Goal: Task Accomplishment & Management: Use online tool/utility

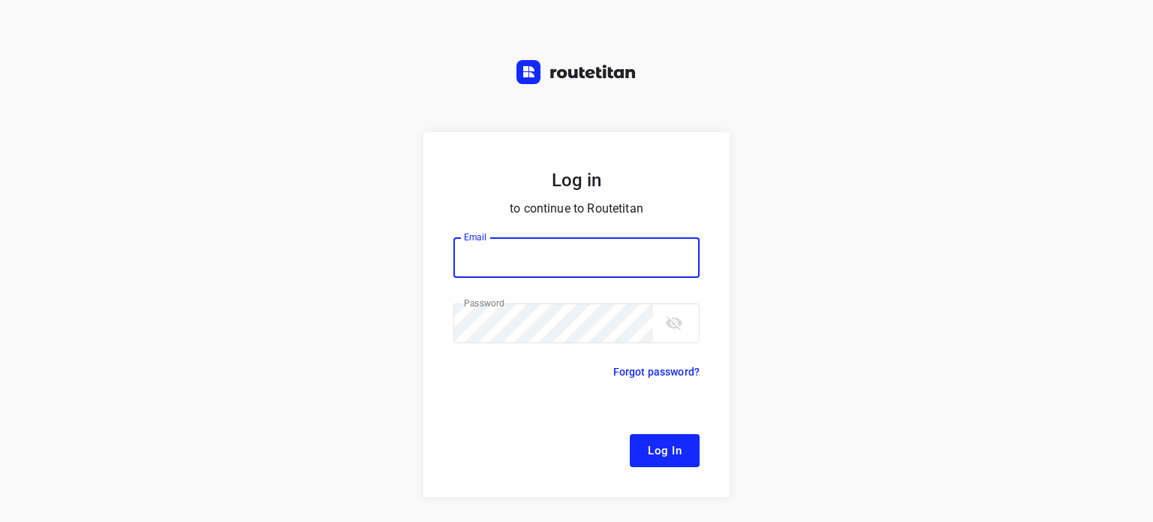
type input "[EMAIL_ADDRESS][DOMAIN_NAME]"
click at [648, 444] on span "Log In" at bounding box center [665, 451] width 34 height 20
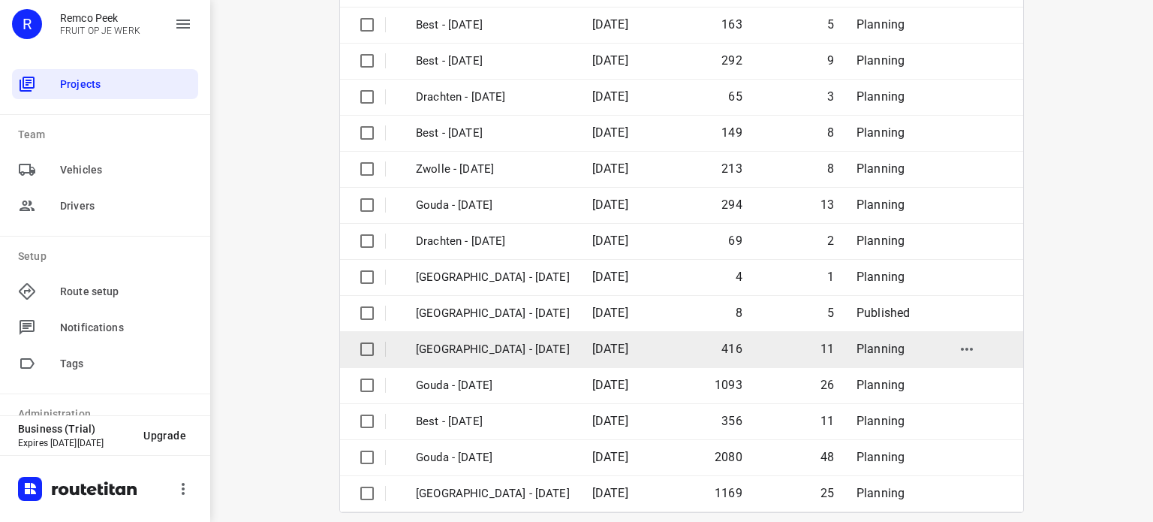
scroll to position [225, 0]
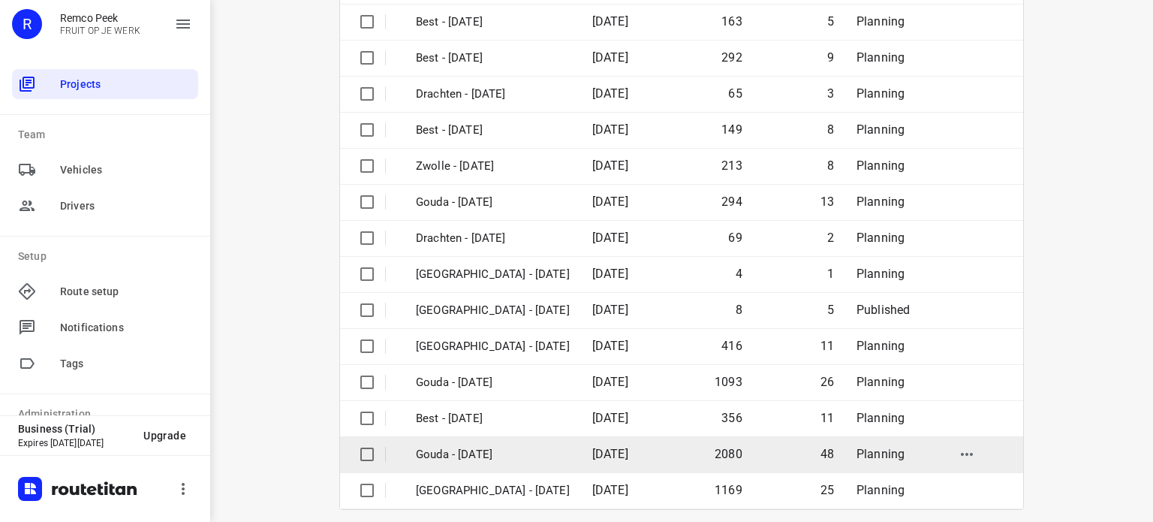
click at [535, 446] on p "Gouda - [DATE]" at bounding box center [493, 454] width 154 height 17
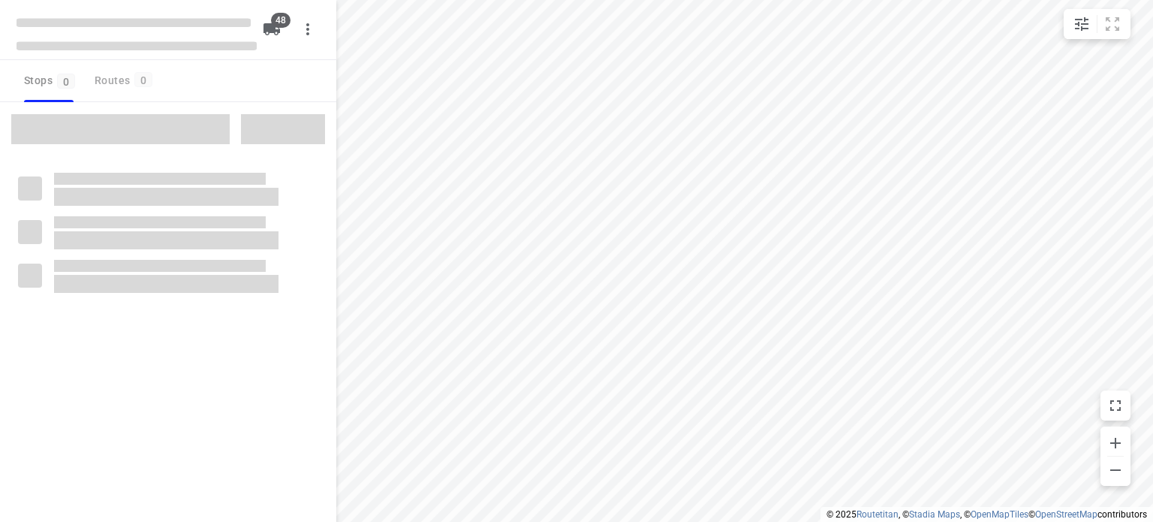
checkbox input "true"
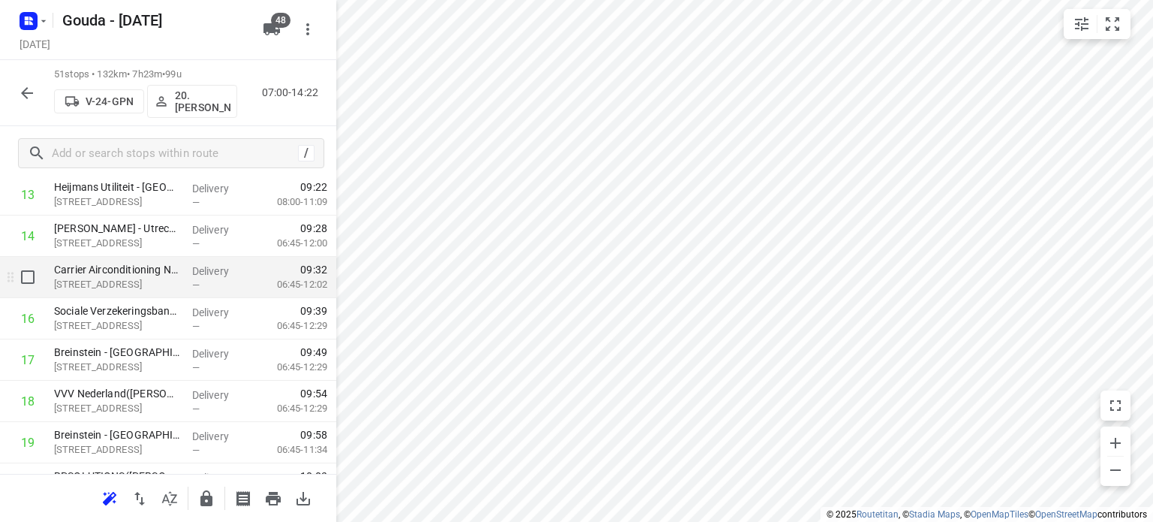
scroll to position [676, 0]
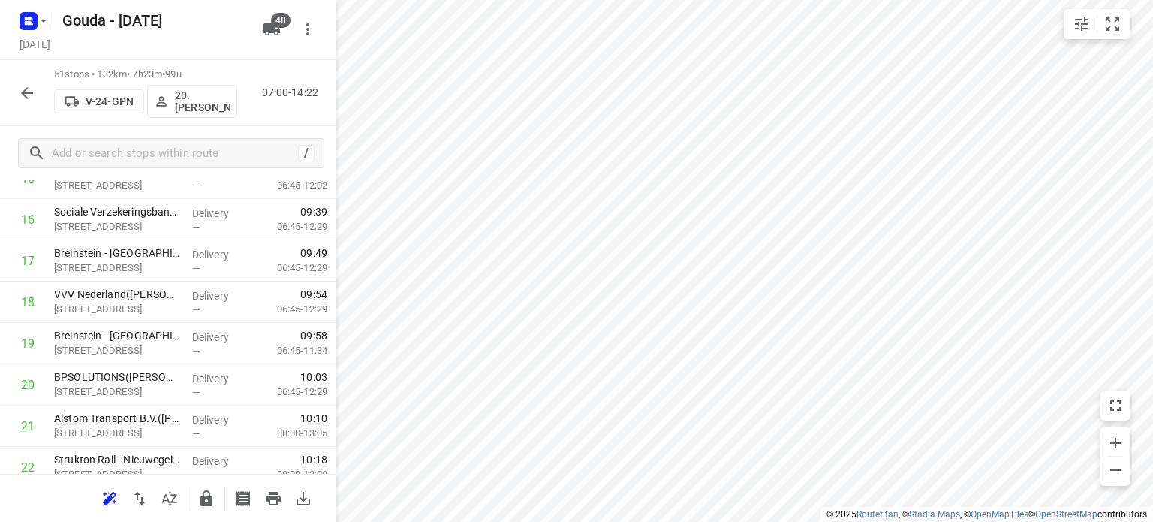
click at [24, 95] on icon "button" at bounding box center [27, 93] width 12 height 12
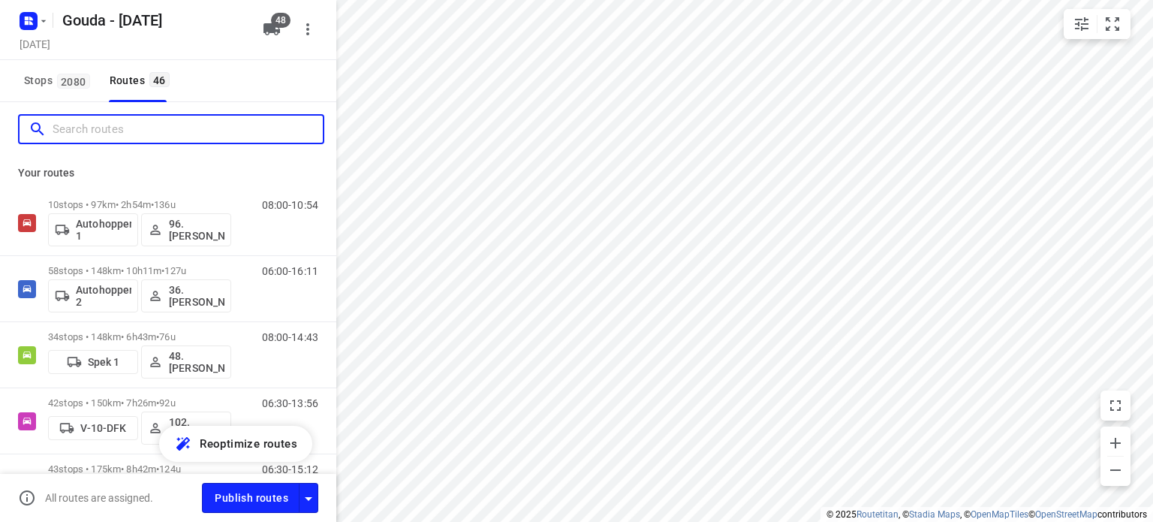
click at [131, 138] on input "Search routes" at bounding box center [188, 129] width 270 height 23
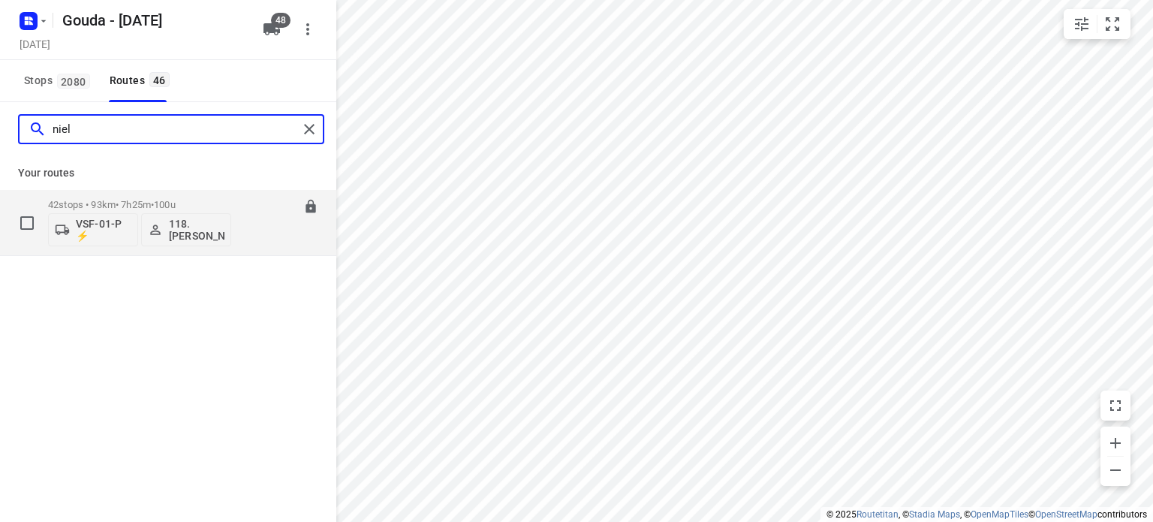
type input "niel"
click at [146, 194] on div "42 stops • 93km • 7h25m • 100u VSF-01-P ⚡ 118.Niels Peterbroers" at bounding box center [139, 222] width 183 height 62
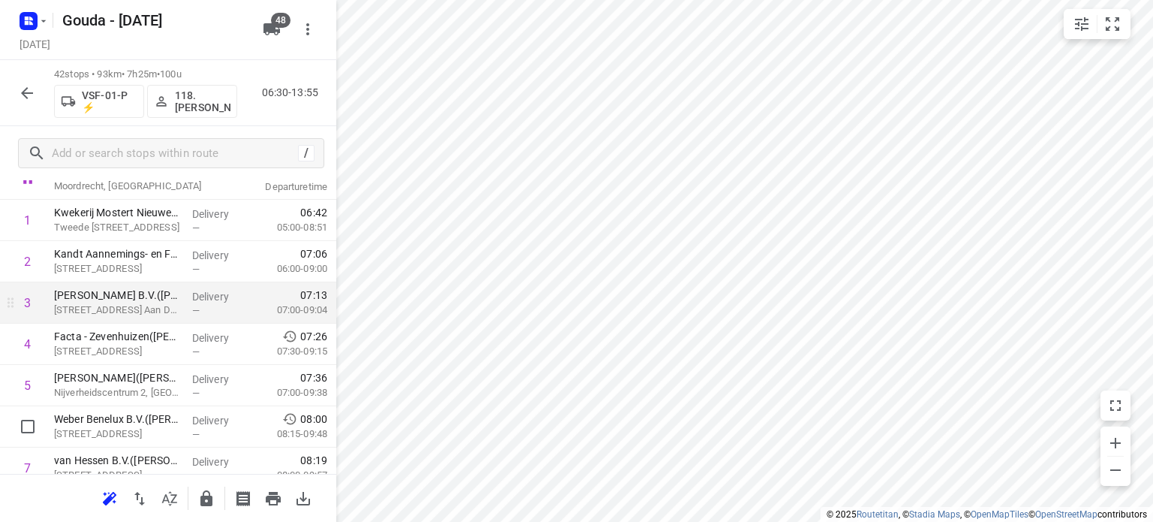
scroll to position [0, 0]
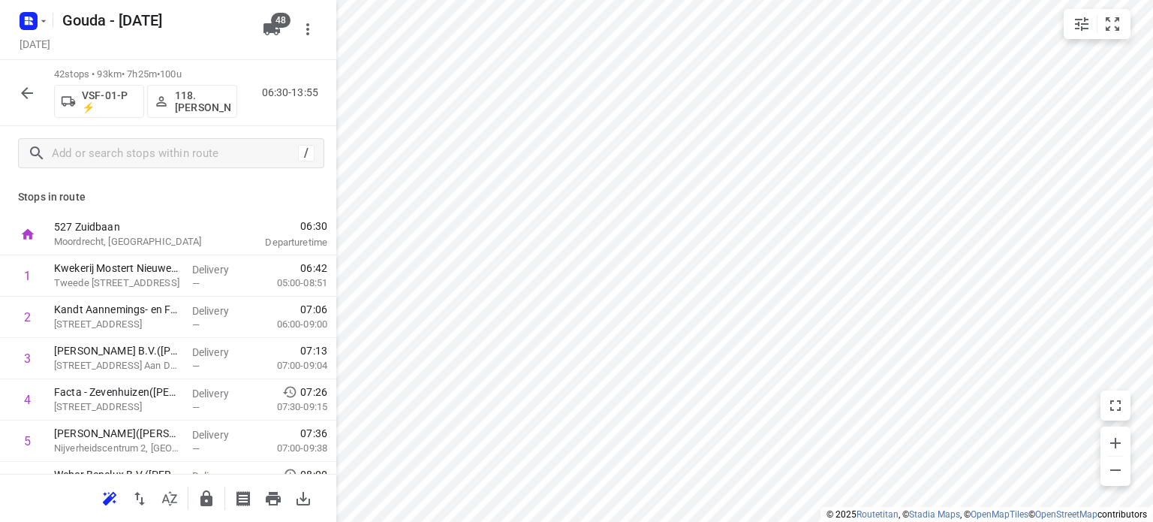
click at [23, 98] on icon "button" at bounding box center [27, 93] width 18 height 18
click at [26, 92] on icon "button" at bounding box center [27, 93] width 12 height 12
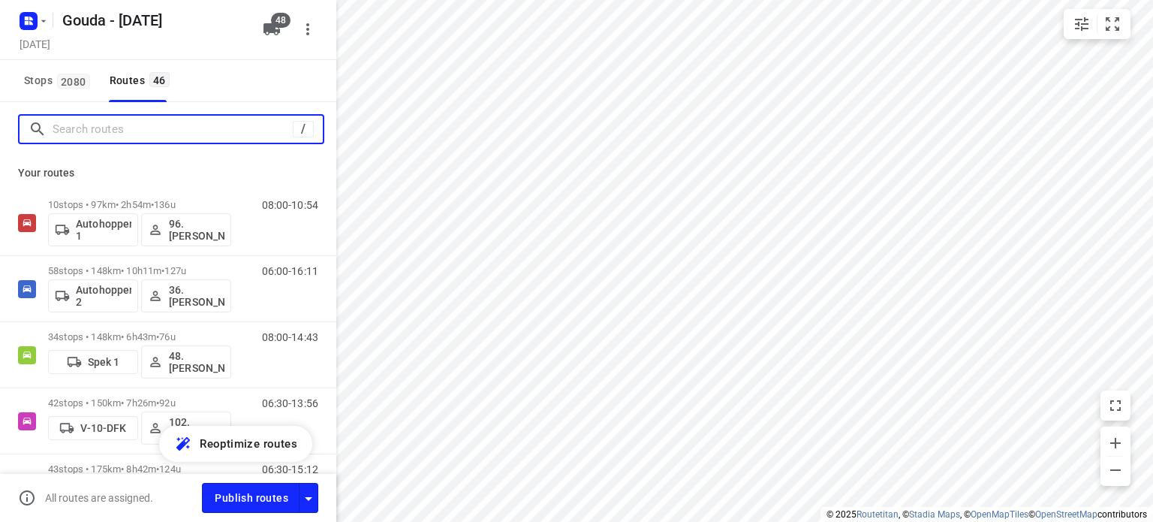
click at [200, 136] on input "Search routes" at bounding box center [173, 129] width 240 height 23
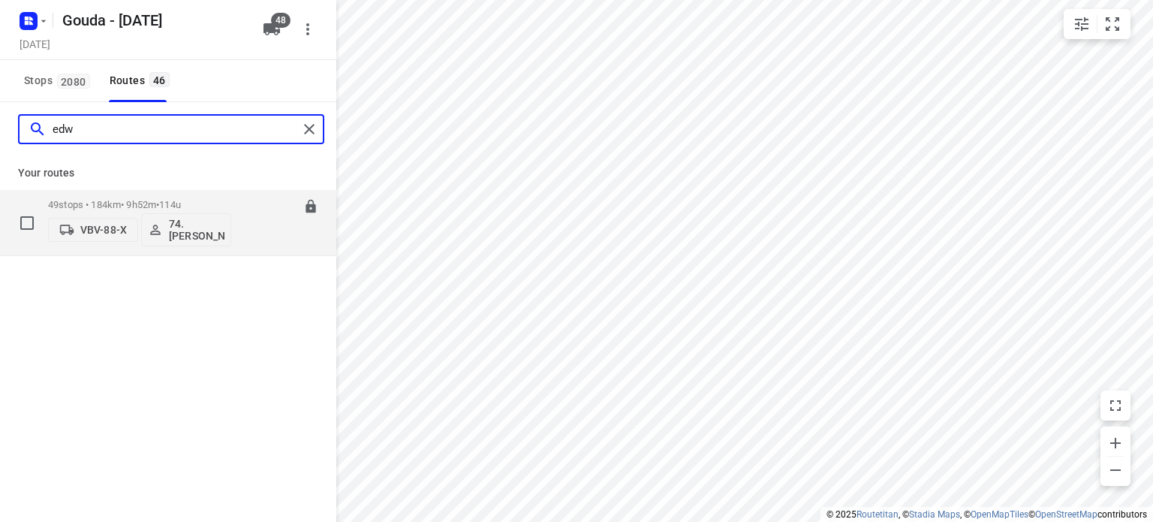
type input "edw"
click at [144, 203] on p "49 stops • 184km • 9h52m • 114u" at bounding box center [139, 204] width 183 height 11
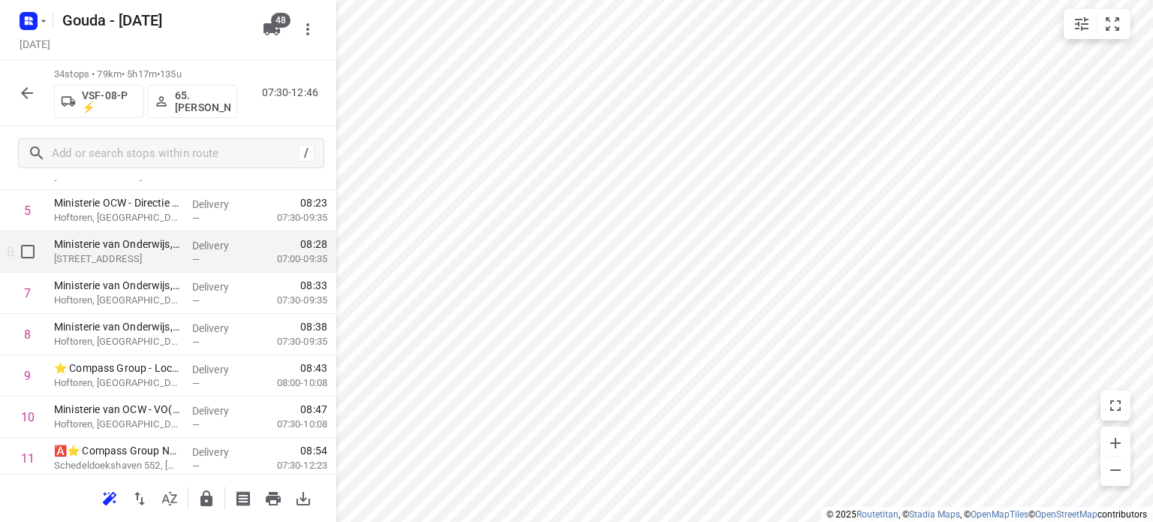
scroll to position [150, 0]
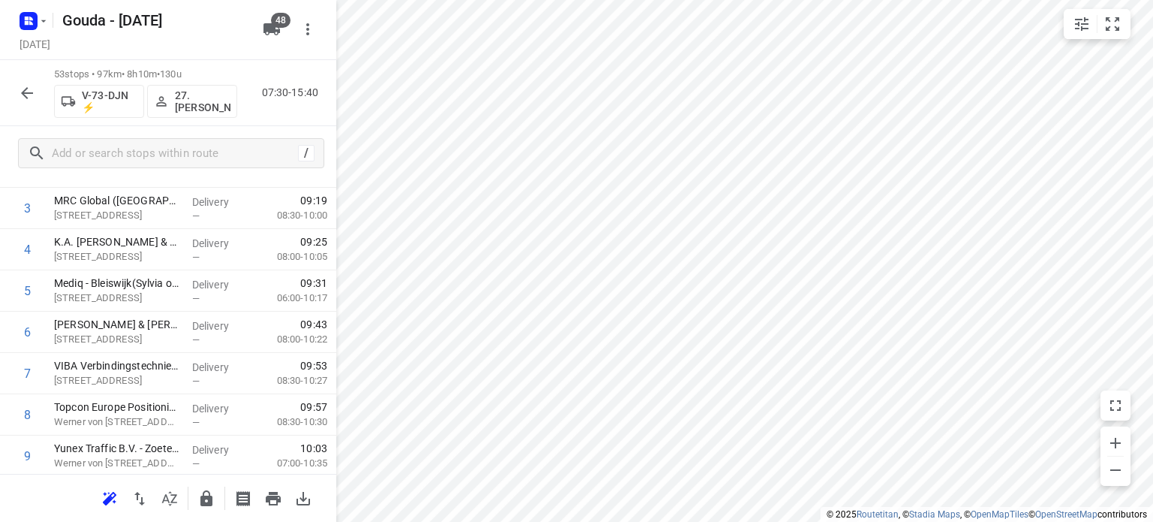
click at [29, 96] on icon "button" at bounding box center [27, 93] width 18 height 18
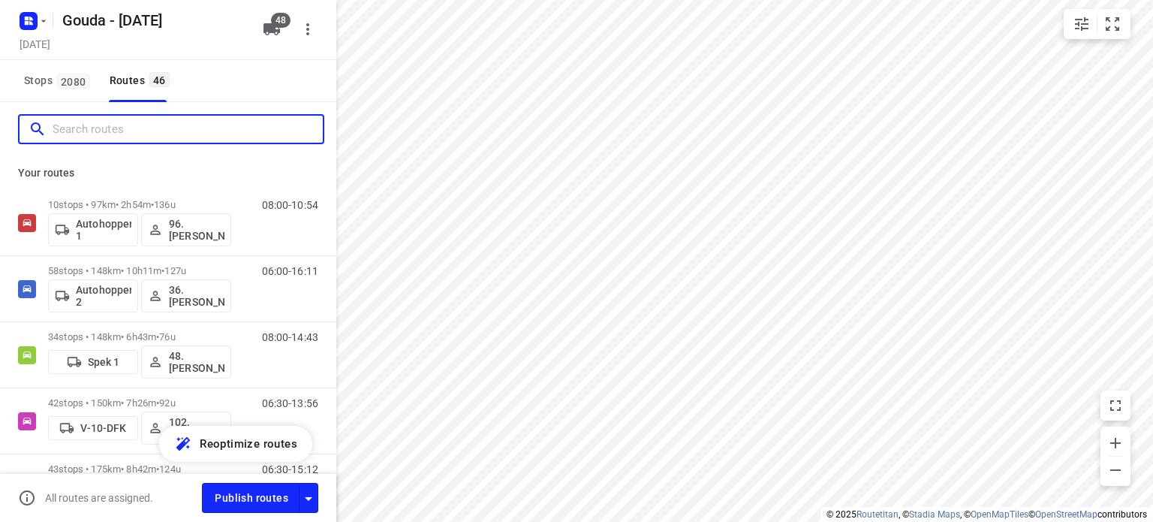
click at [113, 127] on input "Search routes" at bounding box center [188, 129] width 270 height 23
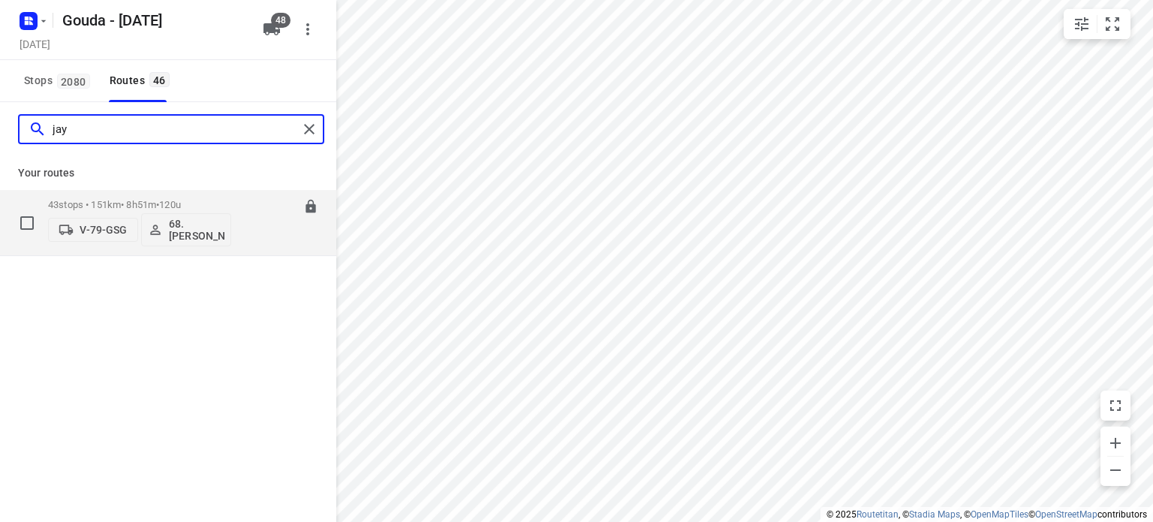
type input "jay"
click at [137, 200] on p "43 stops • 151km • 8h51m • 120u" at bounding box center [139, 204] width 183 height 11
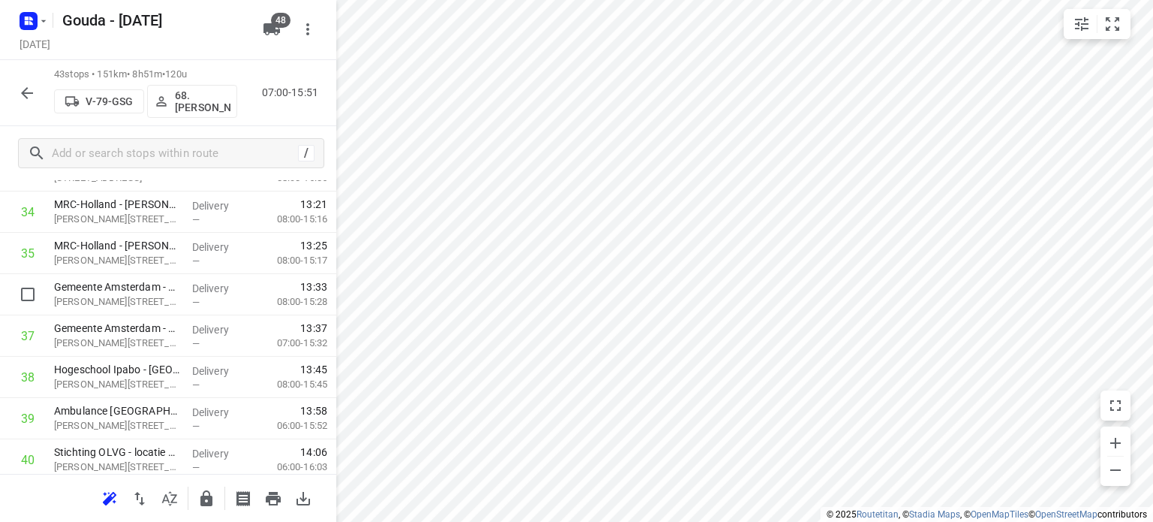
scroll to position [1598, 0]
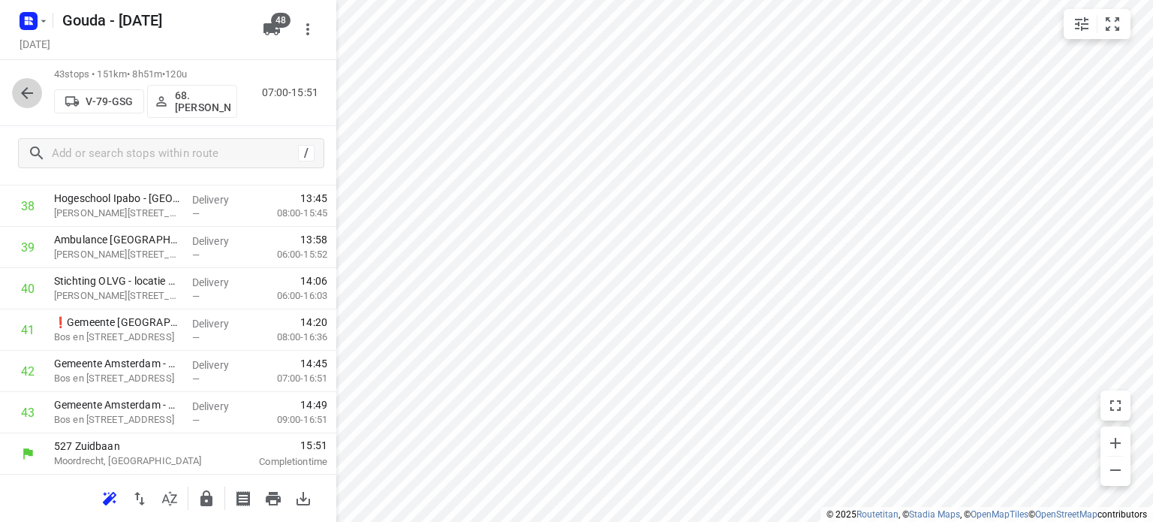
click at [31, 86] on icon "button" at bounding box center [27, 93] width 18 height 18
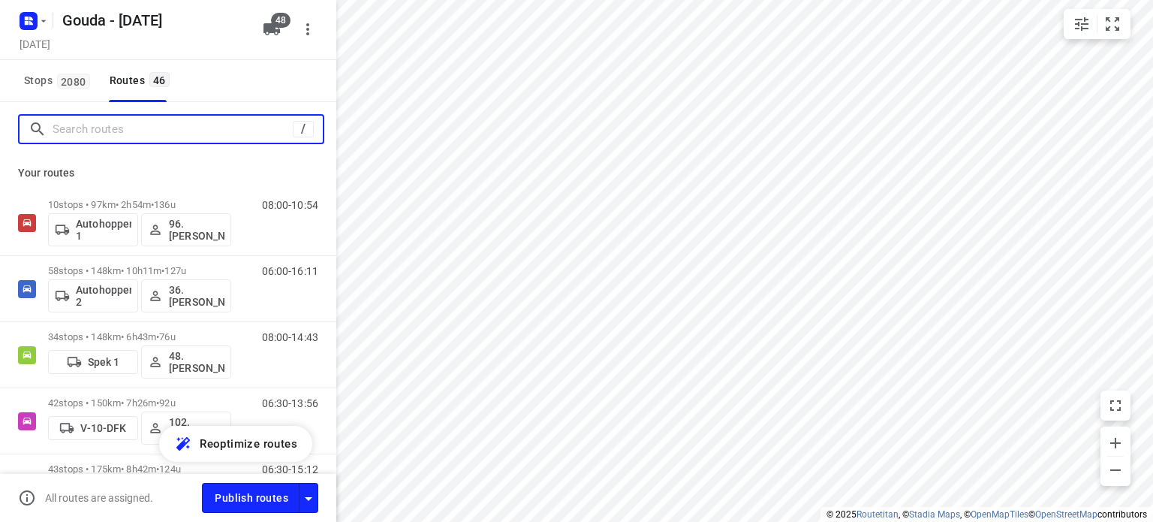
click at [144, 134] on input "Search routes" at bounding box center [173, 129] width 240 height 23
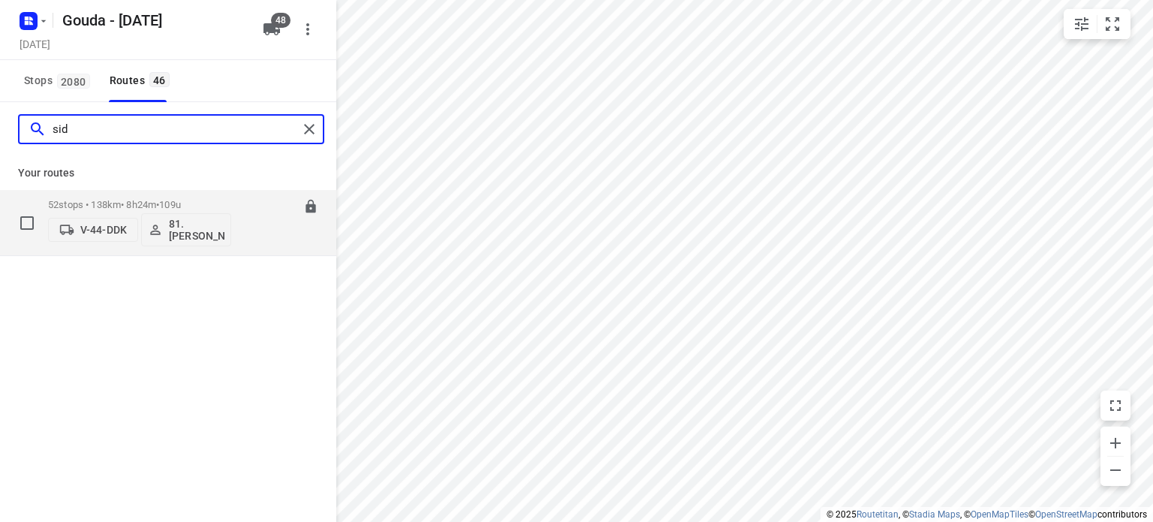
type input "sid"
click at [86, 201] on p "52 stops • 138km • 8h24m • 109u" at bounding box center [139, 204] width 183 height 11
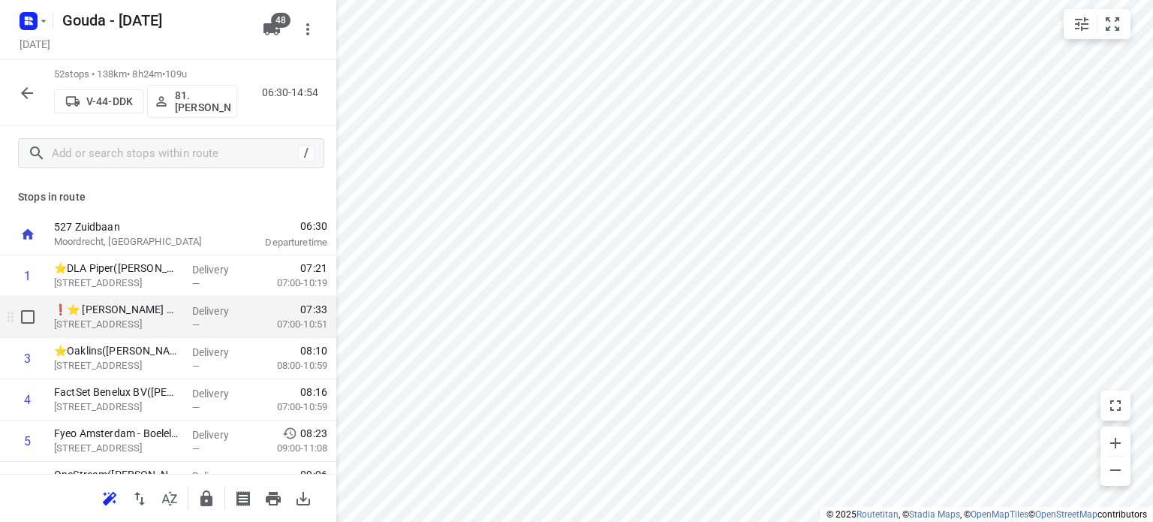
scroll to position [75, 0]
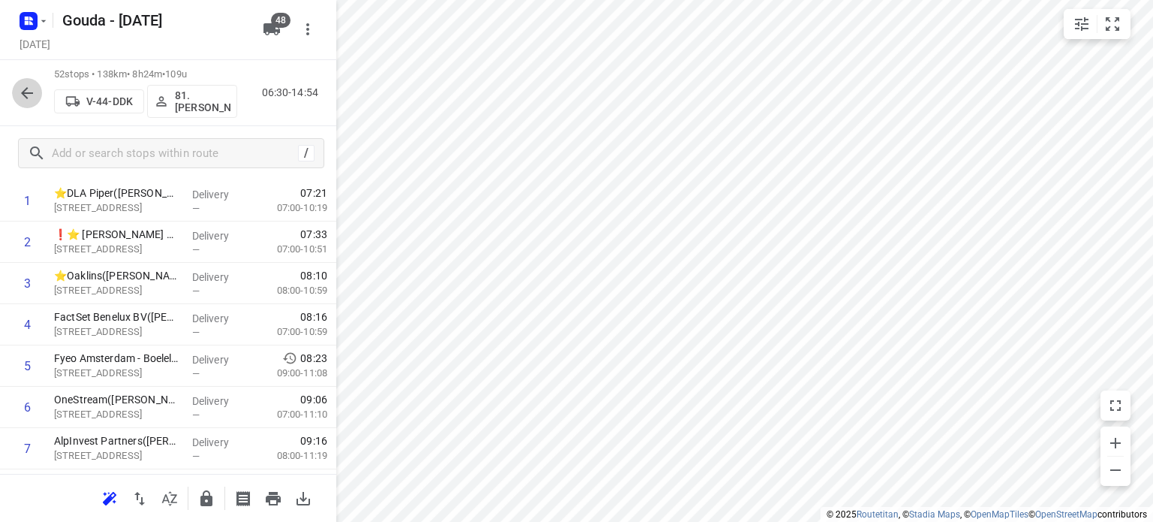
click at [38, 93] on button "button" at bounding box center [27, 93] width 30 height 30
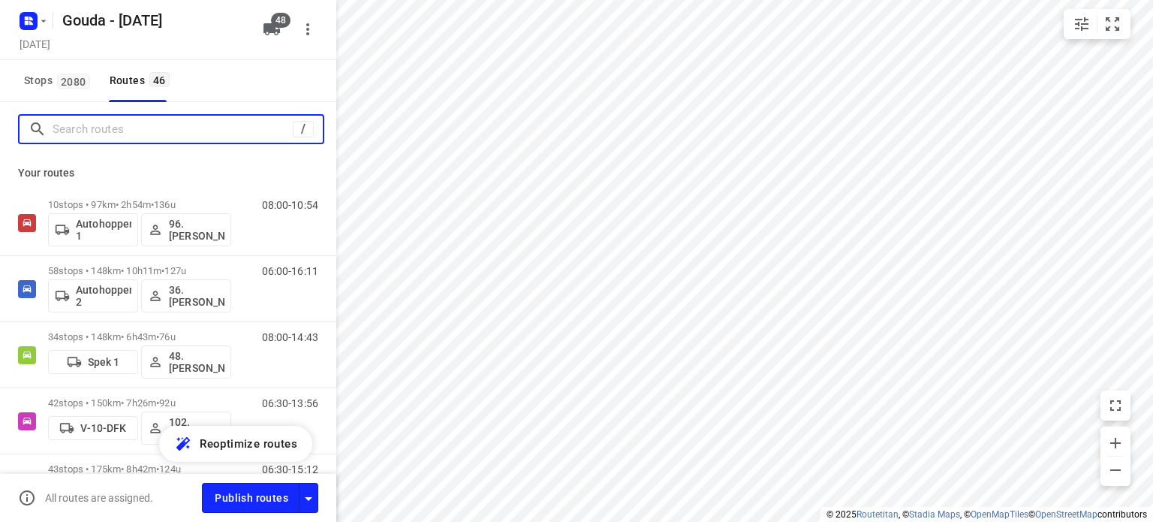
drag, startPoint x: 175, startPoint y: 137, endPoint x: 147, endPoint y: 138, distance: 27.8
click at [172, 137] on input "Search routes" at bounding box center [173, 129] width 240 height 23
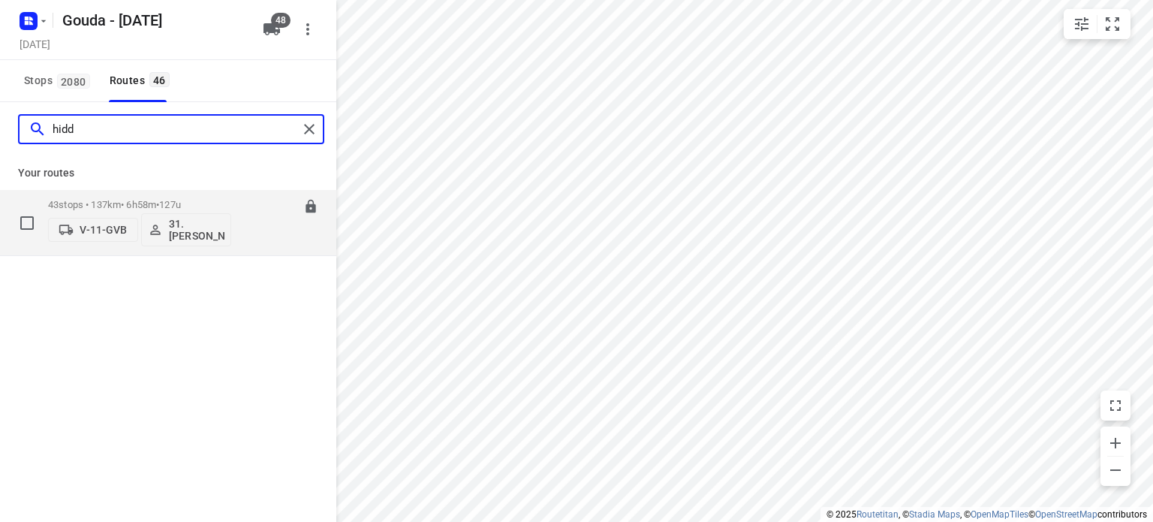
type input "hidd"
click at [143, 197] on div "43 stops • 137km • 6h58m • 127u V-11-GVB 31.Hidde van Kats" at bounding box center [139, 222] width 183 height 62
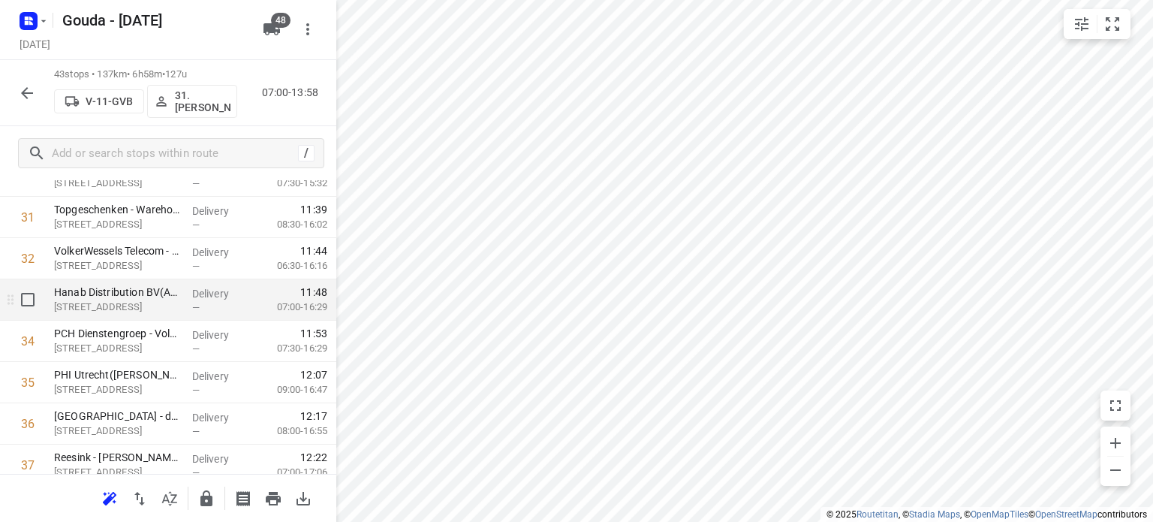
scroll to position [1222, 0]
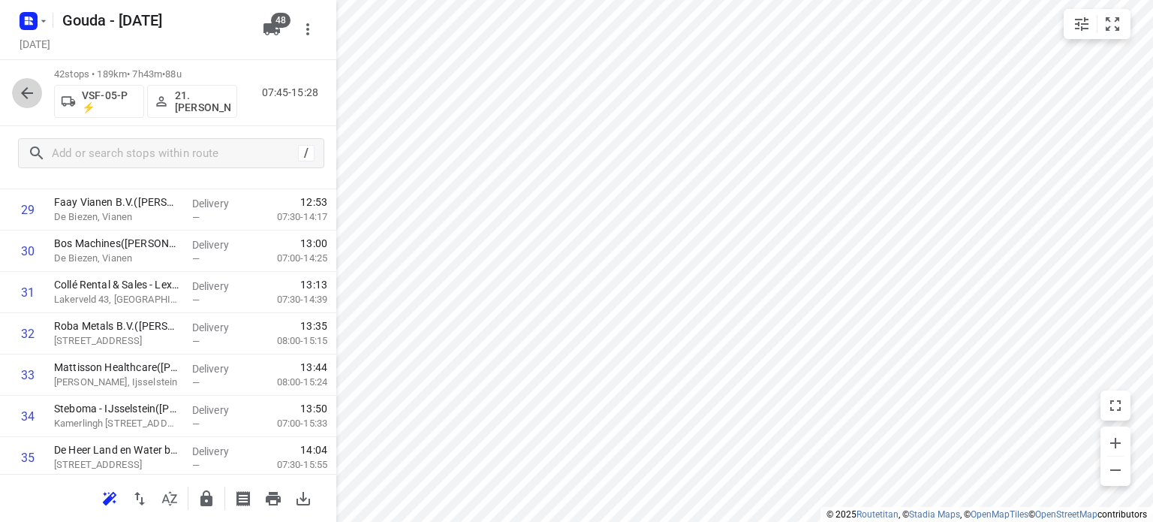
click at [18, 95] on icon "button" at bounding box center [27, 93] width 18 height 18
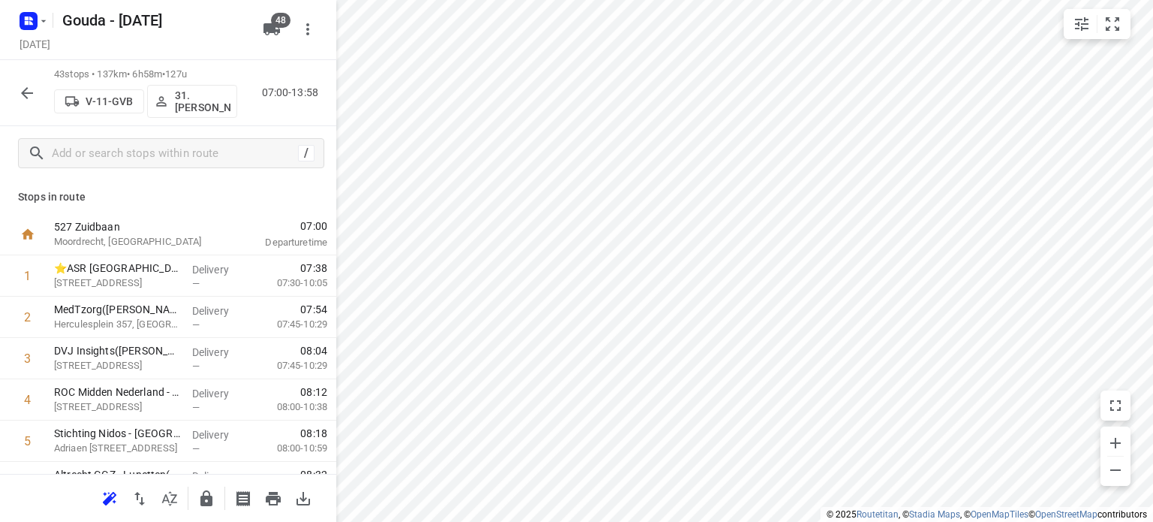
click at [26, 91] on icon "button" at bounding box center [27, 93] width 18 height 18
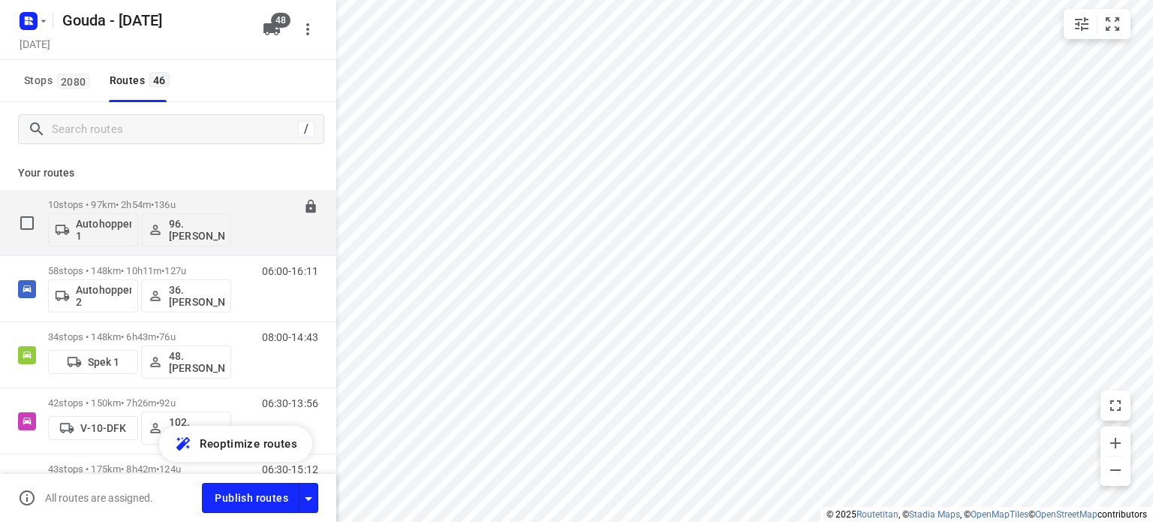
click at [104, 199] on p "10 stops • 97km • 2h54m • 136u" at bounding box center [139, 204] width 183 height 11
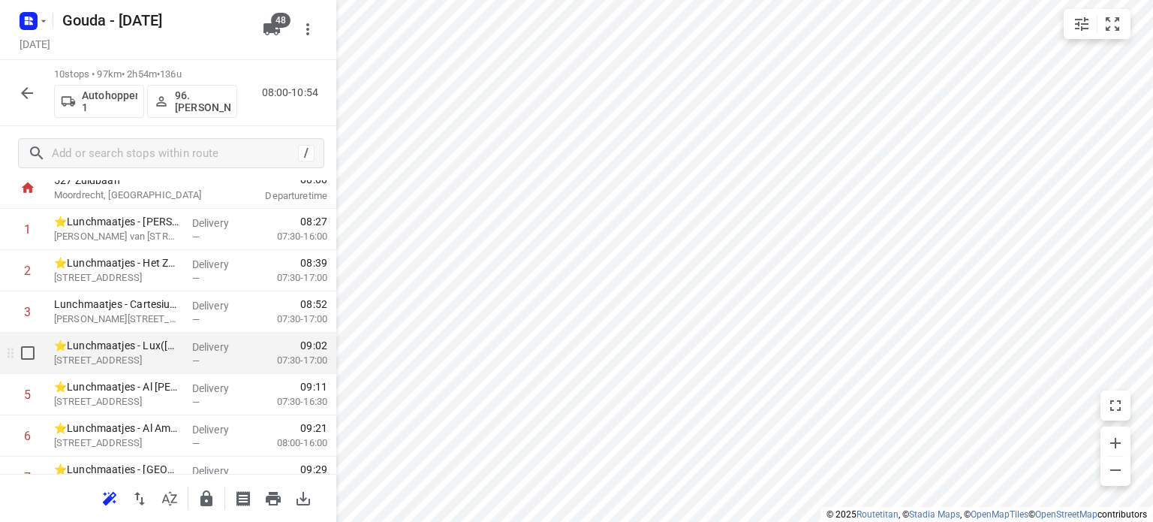
scroll to position [0, 0]
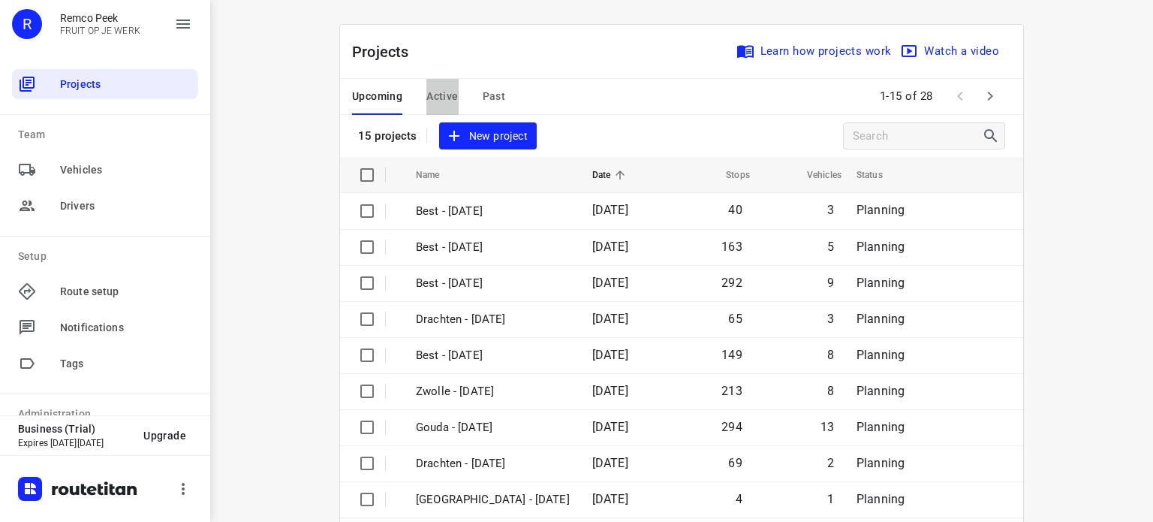
click at [429, 98] on span "Active" at bounding box center [442, 96] width 32 height 19
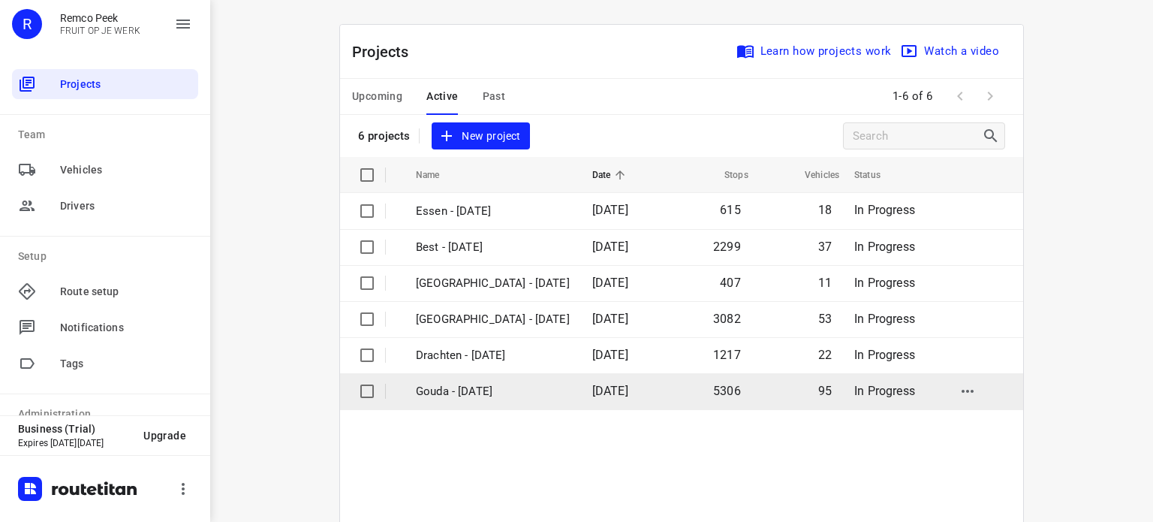
click at [471, 387] on p "Gouda - [DATE]" at bounding box center [493, 391] width 154 height 17
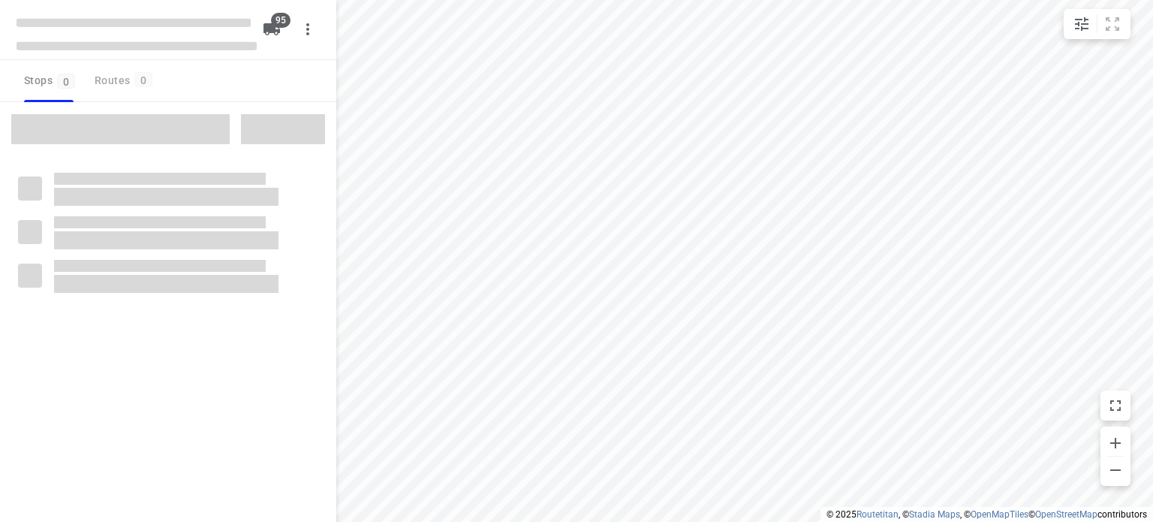
checkbox input "true"
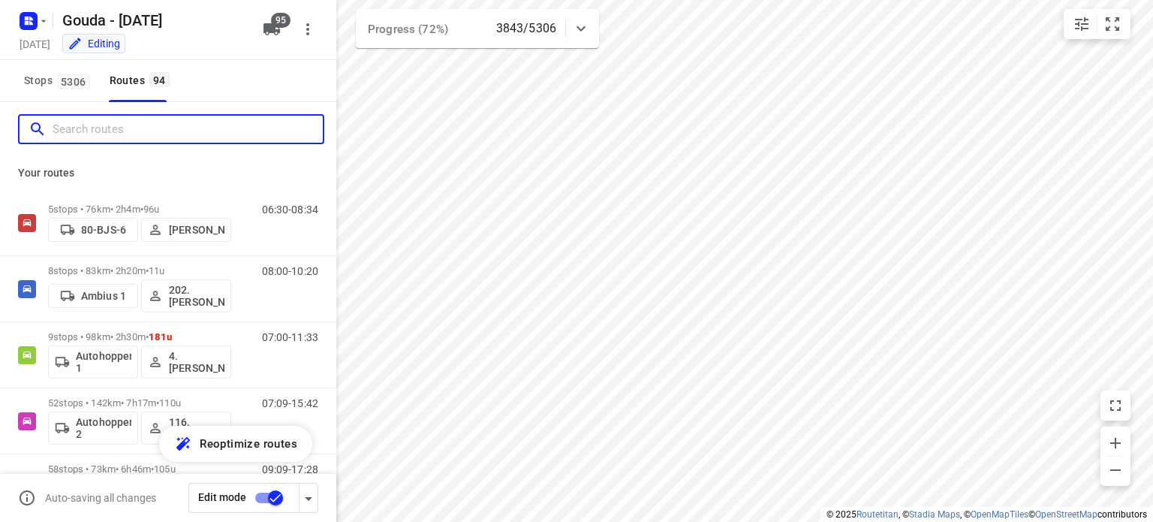
click at [64, 136] on input "Search routes" at bounding box center [188, 129] width 270 height 23
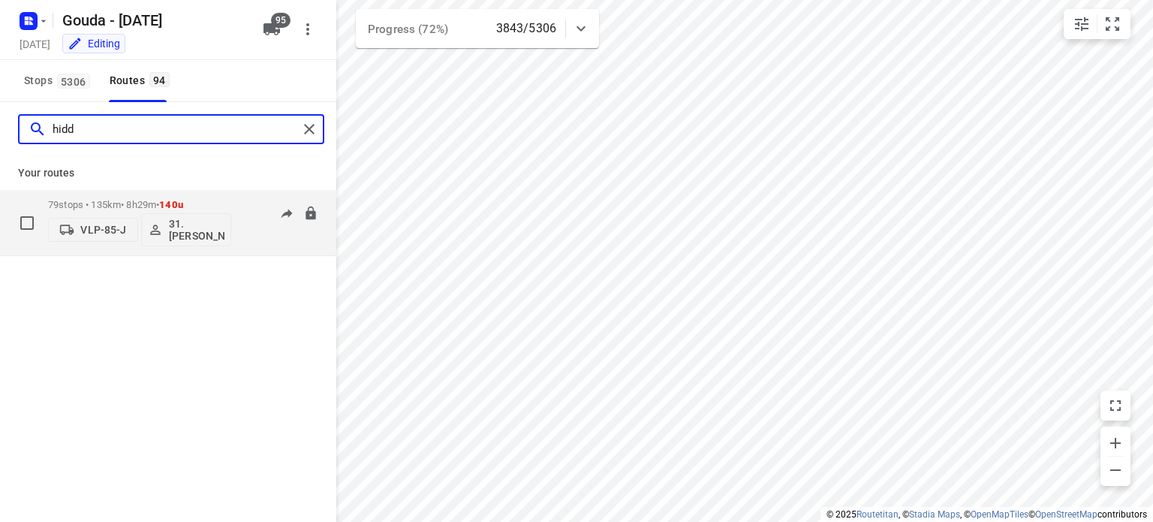
type input "hidd"
click at [87, 200] on p "79 stops • 135km • 8h29m • 140u" at bounding box center [139, 204] width 183 height 11
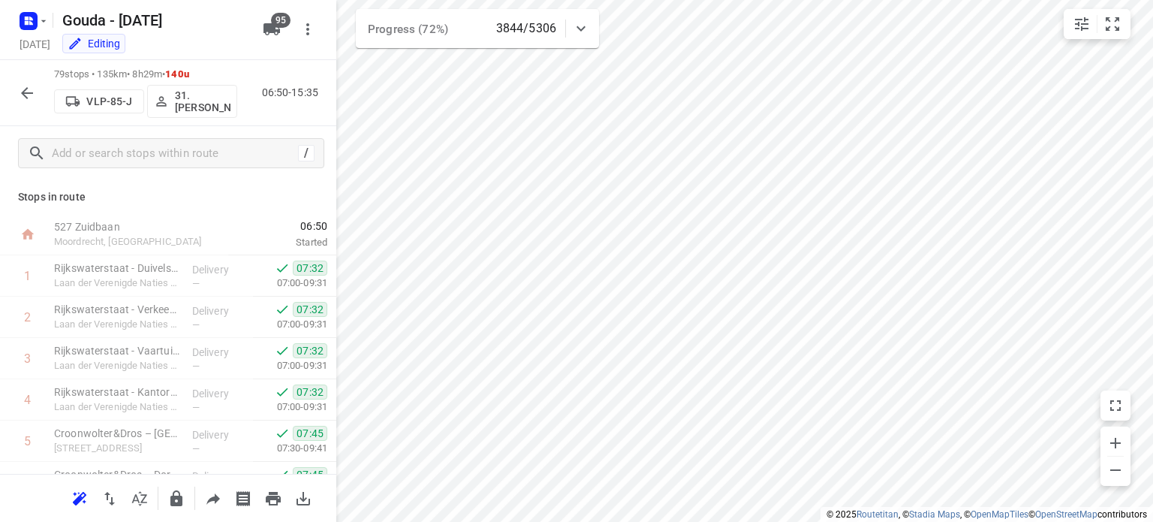
click at [29, 98] on icon "button" at bounding box center [27, 93] width 18 height 18
